Goal: Navigation & Orientation: Find specific page/section

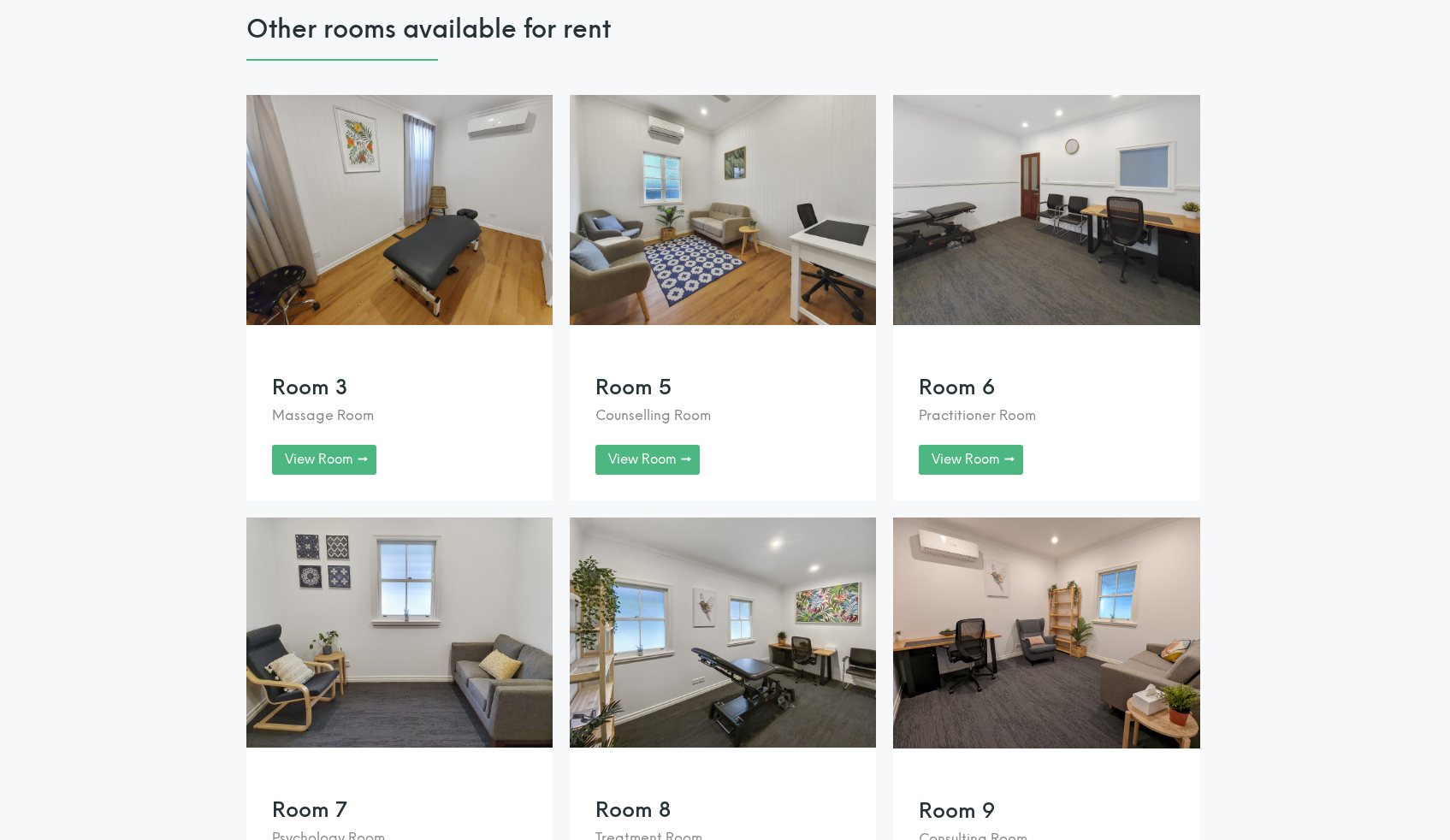
scroll to position [2759, 0]
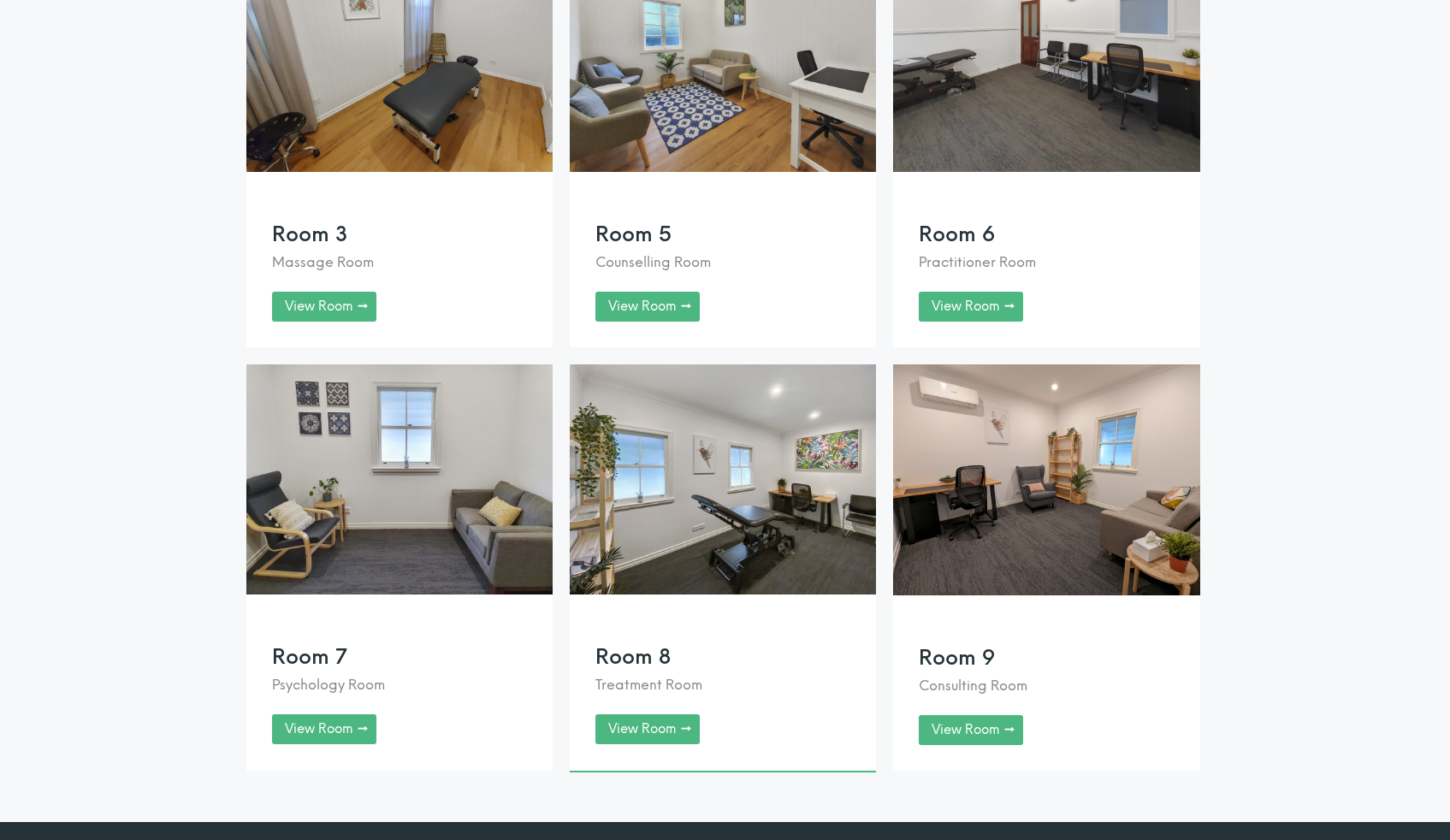
click at [636, 646] on link at bounding box center [723, 567] width 307 height 407
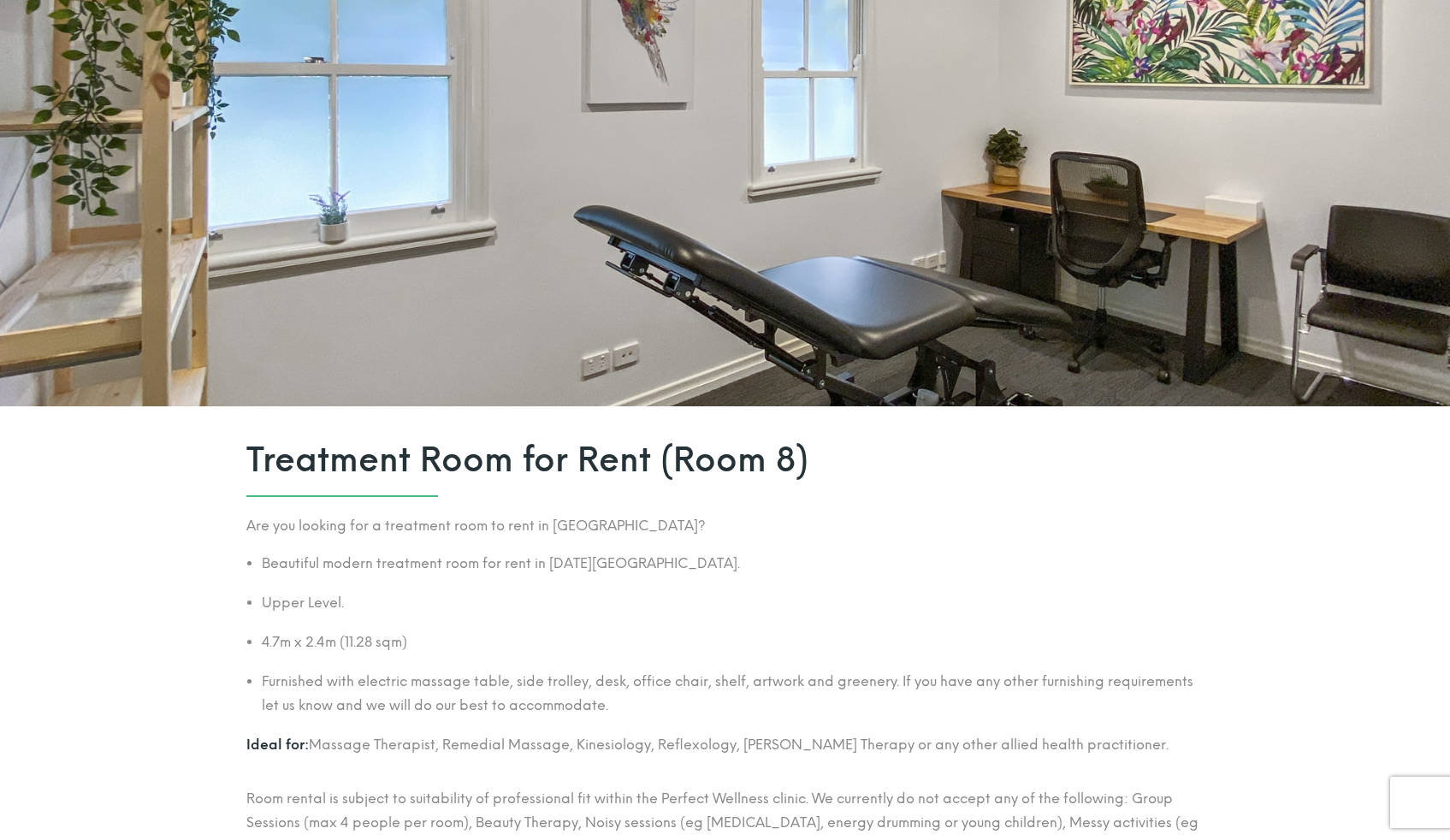
scroll to position [282, 0]
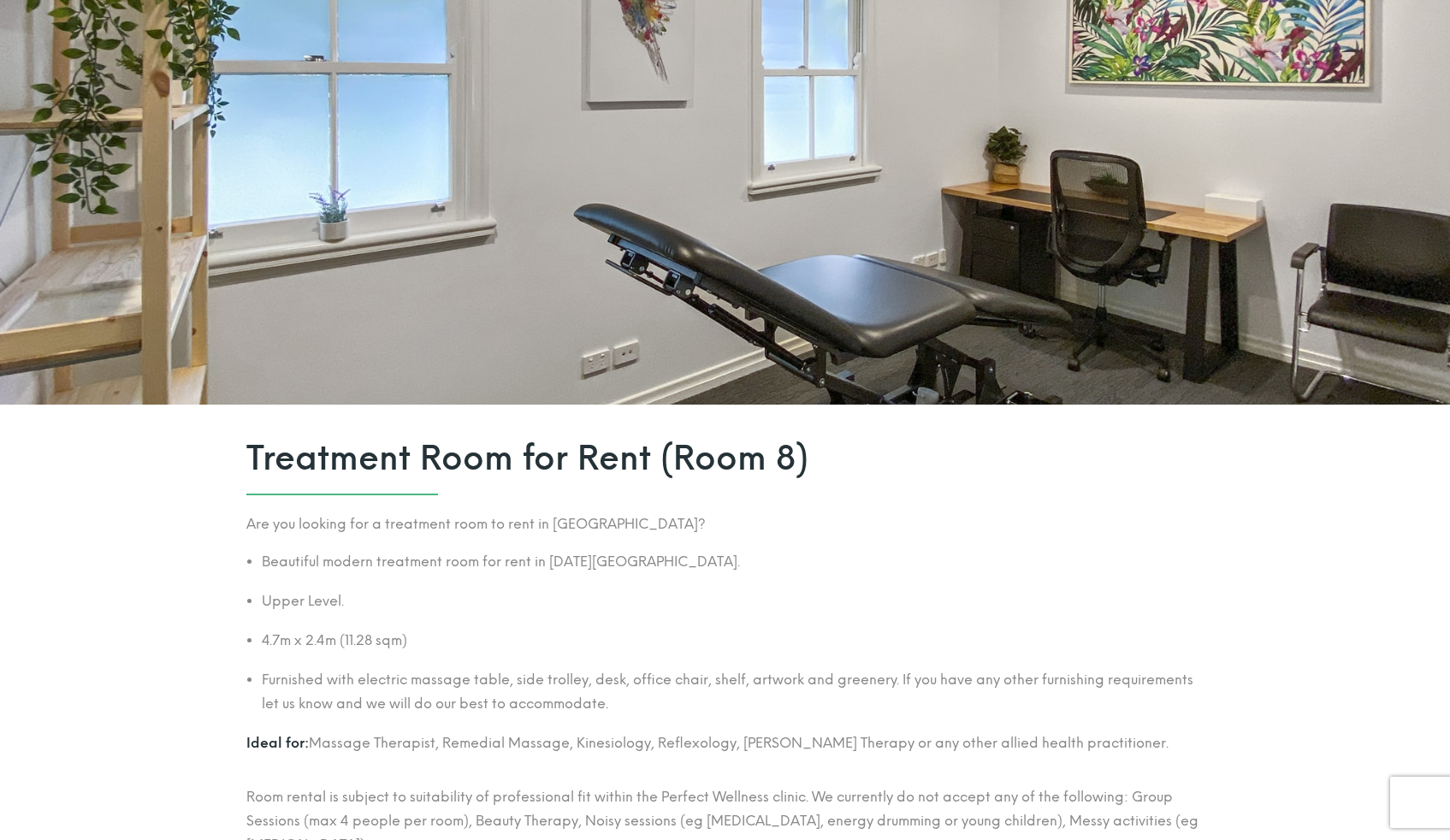
drag, startPoint x: 548, startPoint y: 560, endPoint x: 741, endPoint y: 560, distance: 193.0
click at [741, 560] on li "Beautiful modern treatment room for rent in Red Hill wellness centre." at bounding box center [733, 561] width 943 height 24
copy li "Red Hill wellness centre."
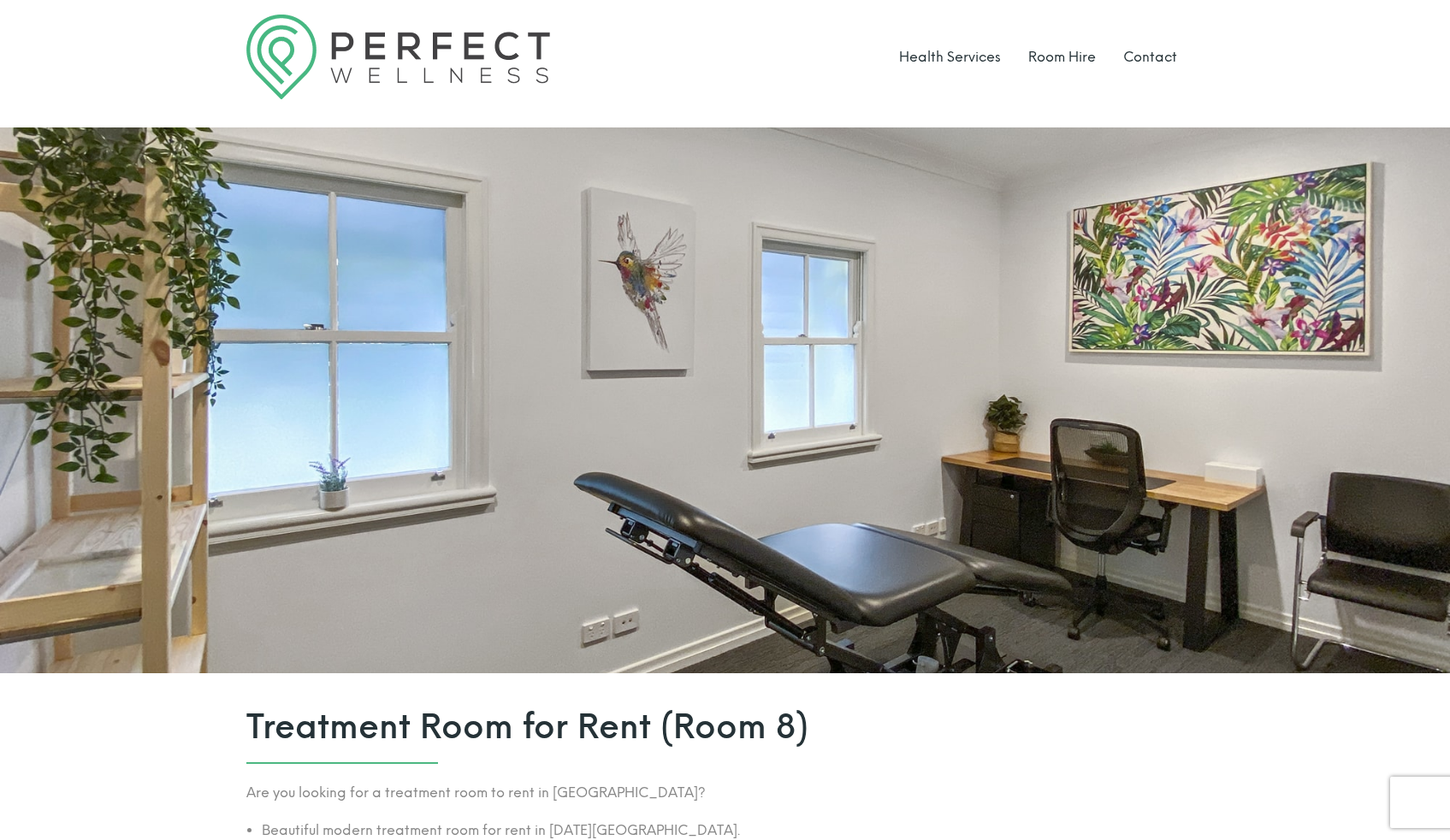
scroll to position [0, 0]
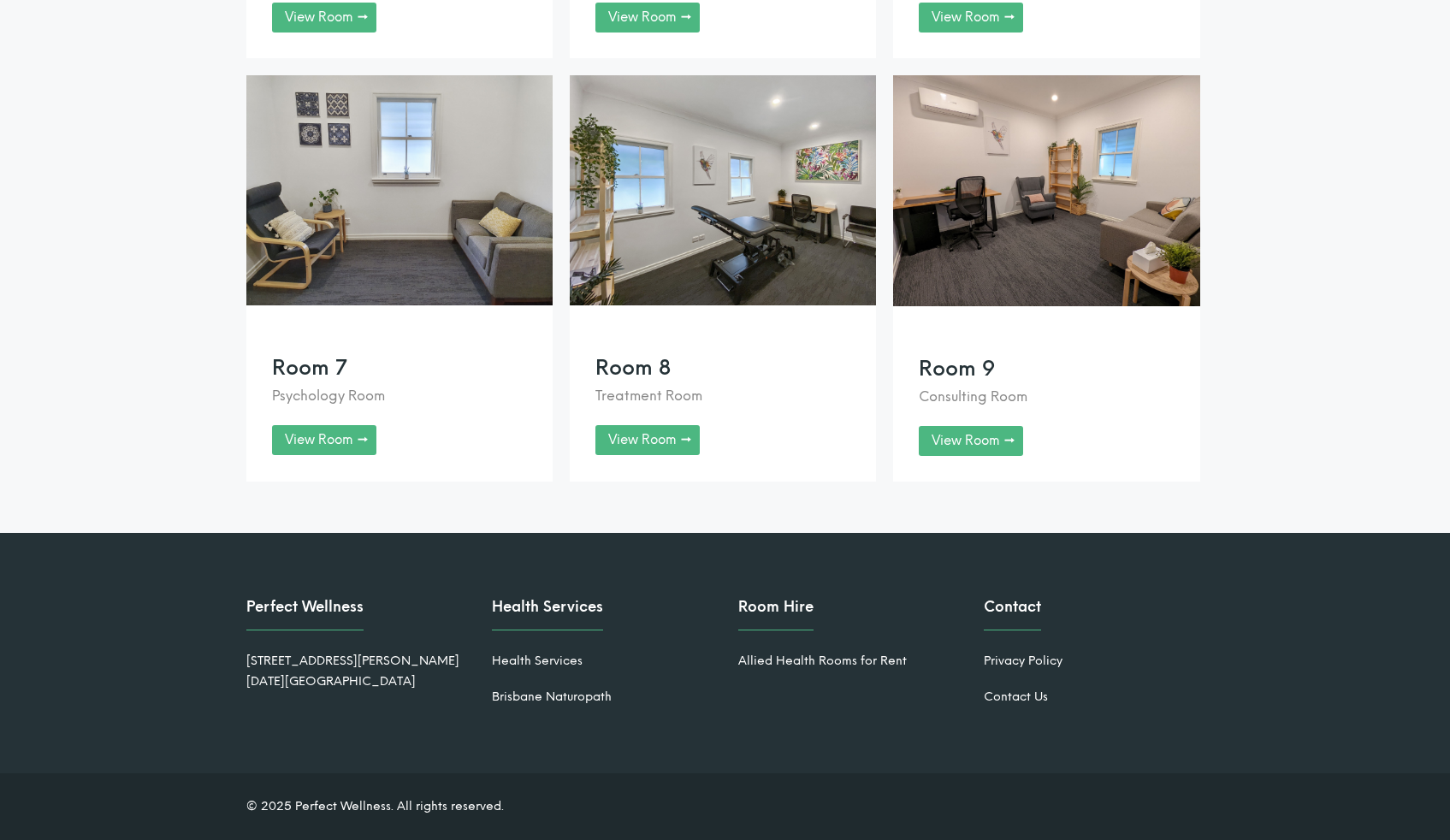
scroll to position [3050, 0]
